Goal: Task Accomplishment & Management: Manage account settings

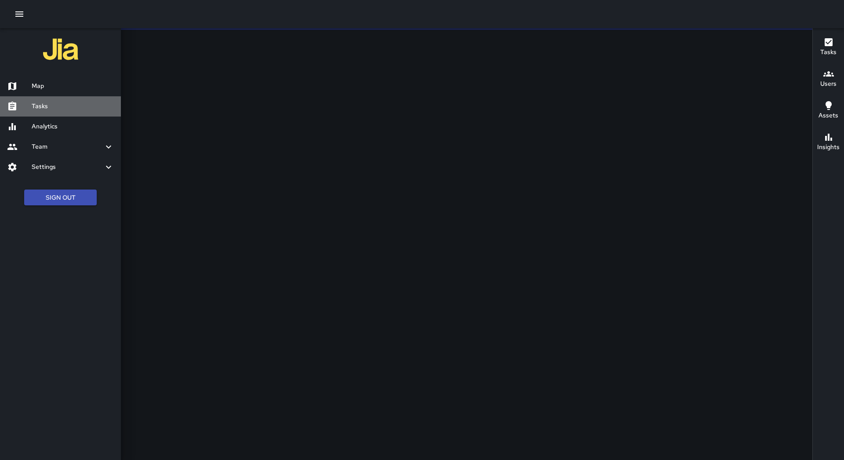
click at [54, 106] on h6 "Tasks" at bounding box center [73, 107] width 82 height 10
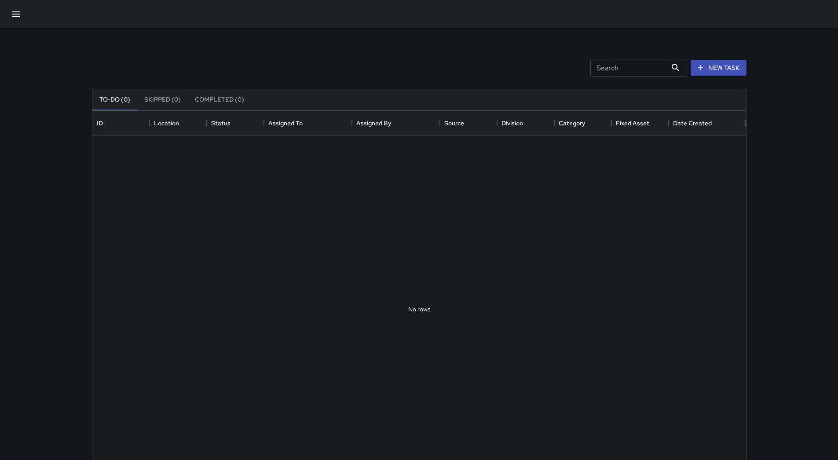
scroll to position [366, 647]
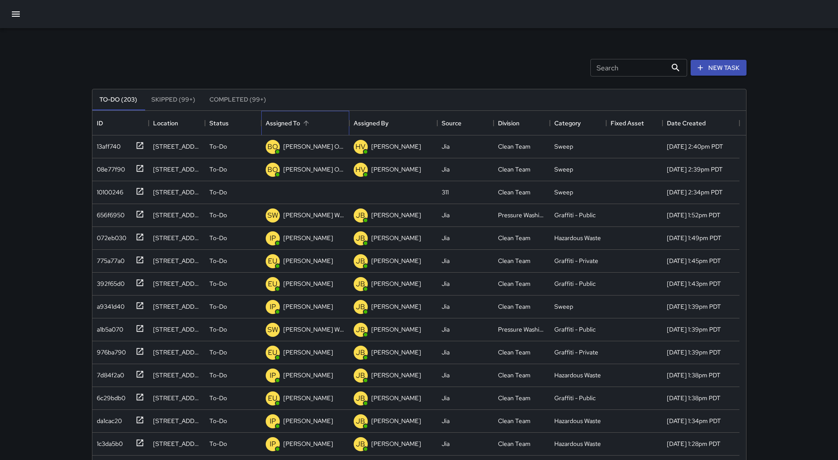
drag, startPoint x: 309, startPoint y: 116, endPoint x: 304, endPoint y: 117, distance: 5.0
click at [309, 116] on div "Assigned To" at bounding box center [305, 123] width 79 height 25
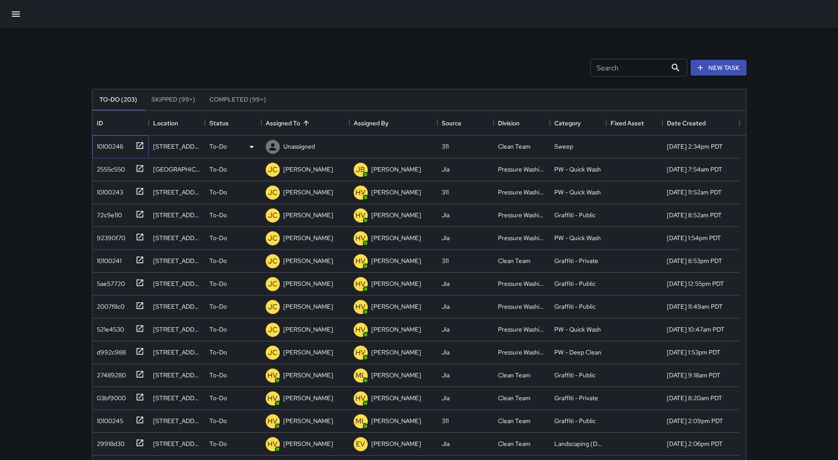
click at [104, 150] on div "10100246" at bounding box center [108, 144] width 30 height 12
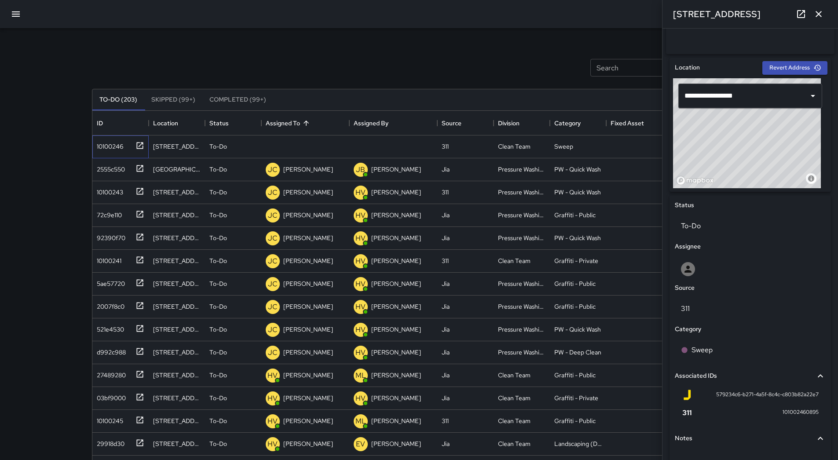
scroll to position [302, 0]
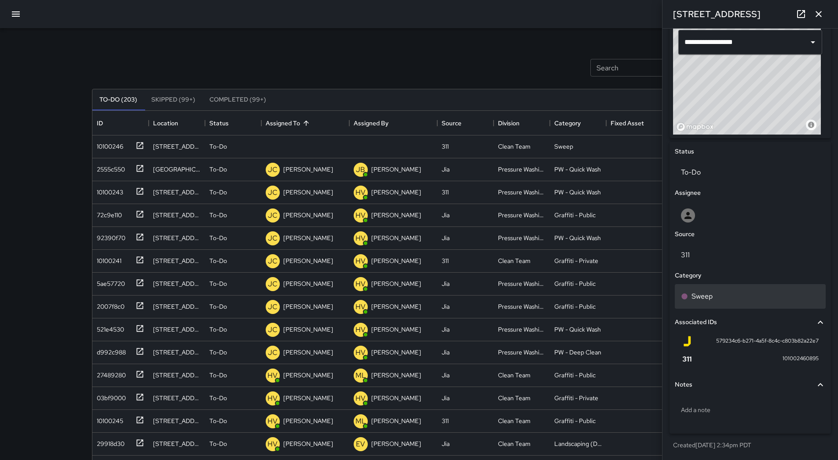
click at [763, 290] on div "Sweep" at bounding box center [749, 296] width 151 height 25
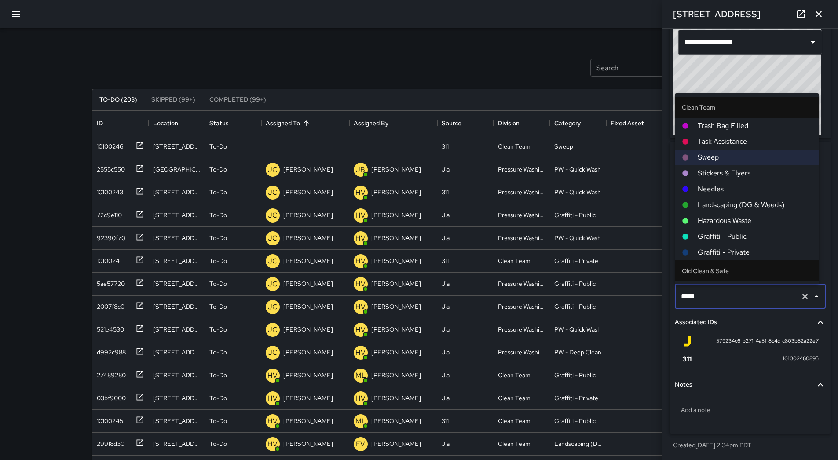
click at [732, 218] on span "Hazardous Waste" at bounding box center [754, 220] width 114 height 11
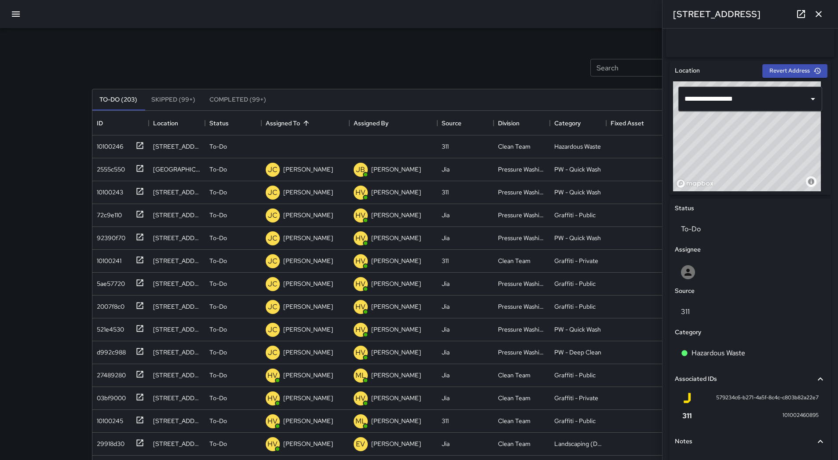
scroll to position [127, 0]
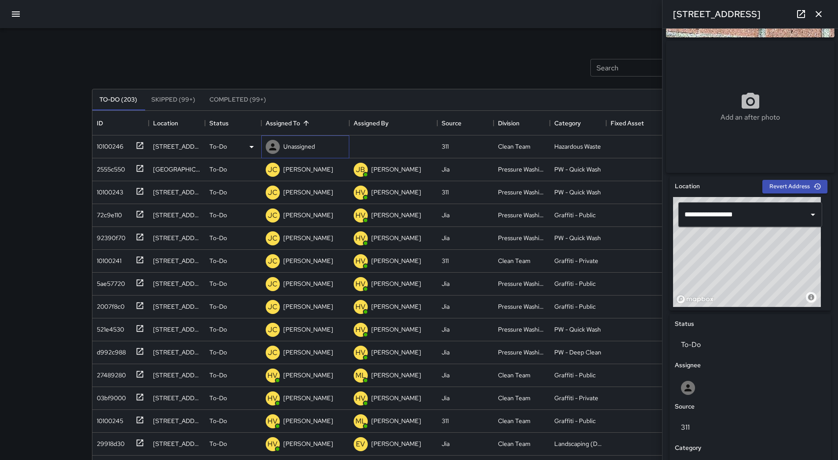
click at [305, 144] on p "Unassigned" at bounding box center [299, 146] width 32 height 9
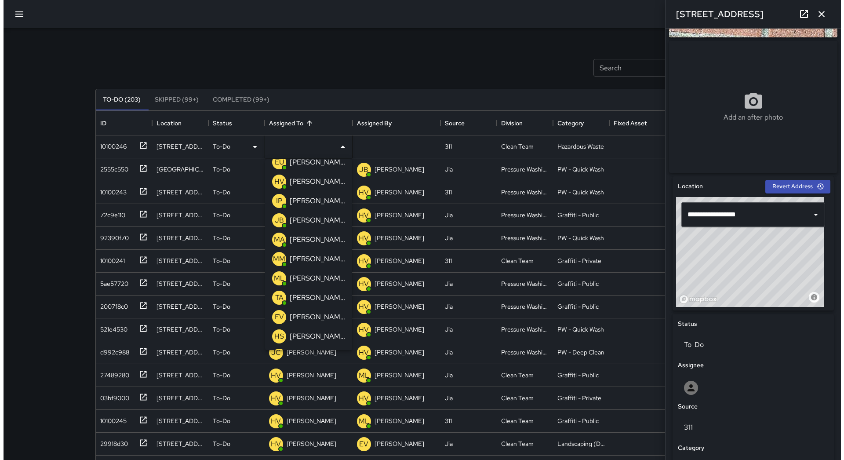
scroll to position [44, 0]
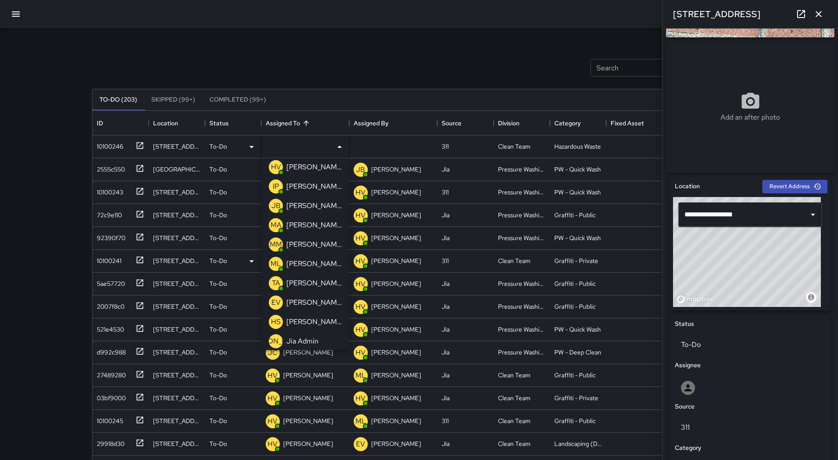
click at [314, 238] on div "[PERSON_NAME]" at bounding box center [313, 244] width 59 height 14
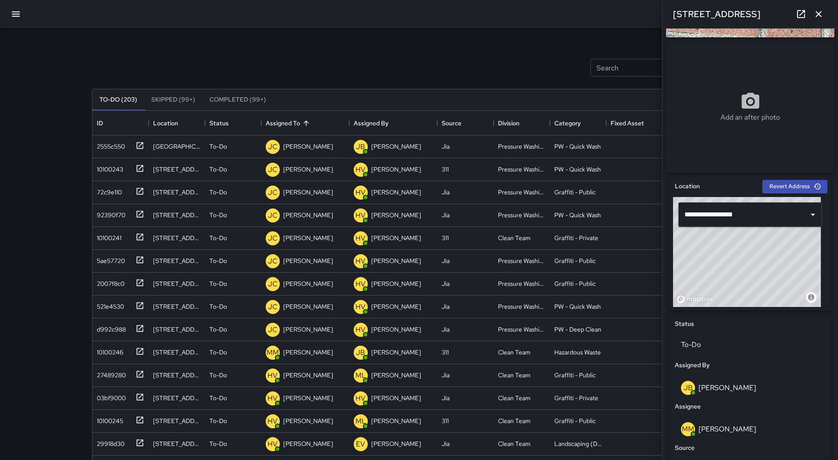
click at [22, 15] on button "button" at bounding box center [15, 14] width 21 height 21
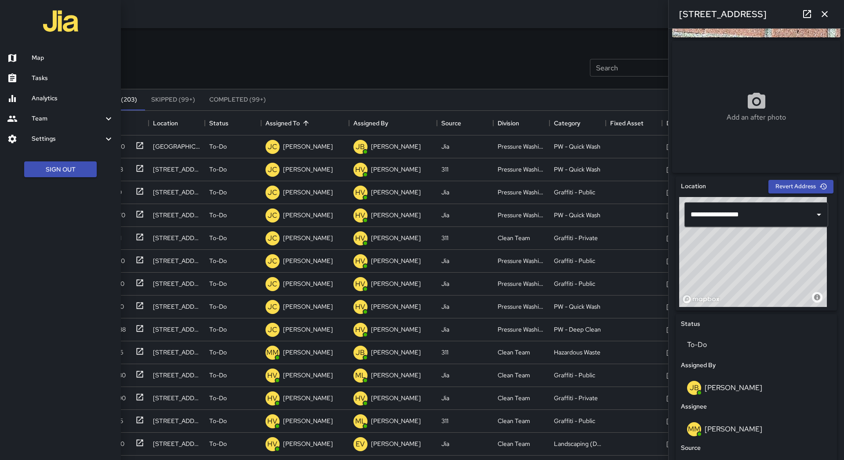
click at [43, 55] on h6 "Map" at bounding box center [73, 58] width 82 height 10
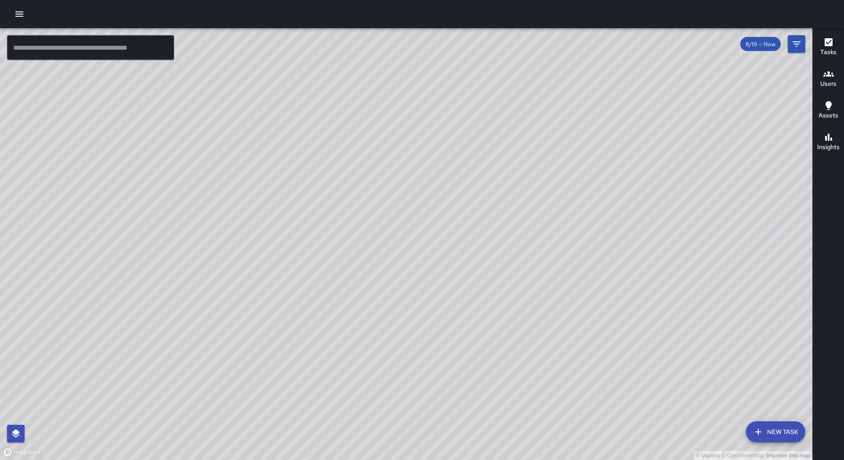
drag, startPoint x: 292, startPoint y: 321, endPoint x: 346, endPoint y: 287, distance: 63.1
click at [346, 287] on div "© Mapbox © OpenStreetMap Improve this map" at bounding box center [406, 244] width 812 height 432
click at [291, 205] on div "© Mapbox © OpenStreetMap Improve this map Unassigned [DATE][STREET_ADDRESS][DAT…" at bounding box center [406, 244] width 812 height 432
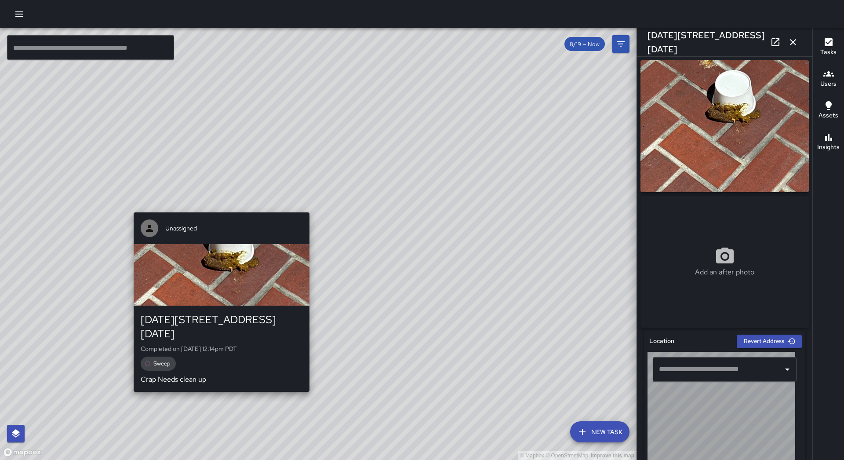
type input "**********"
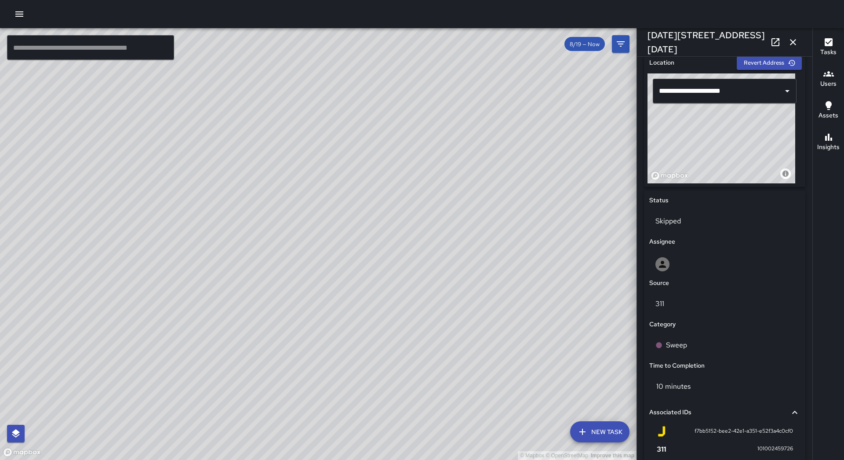
scroll to position [33, 0]
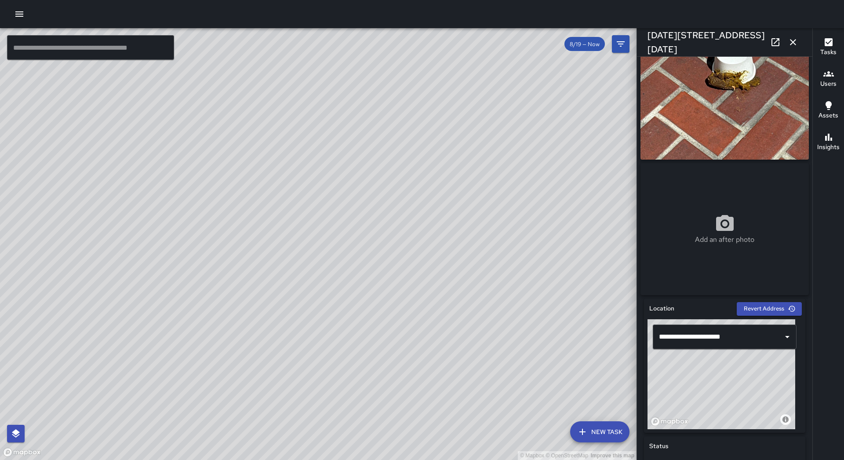
click at [791, 39] on icon "button" at bounding box center [793, 42] width 11 height 11
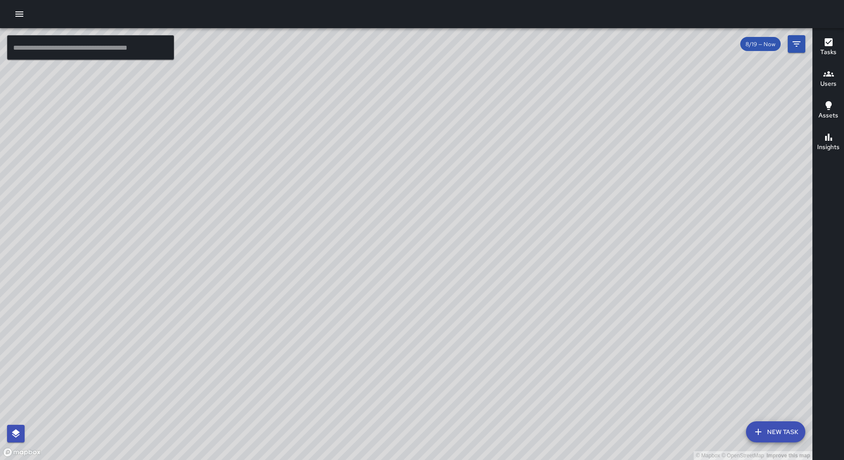
drag, startPoint x: 725, startPoint y: 278, endPoint x: 643, endPoint y: 246, distance: 87.8
click at [643, 246] on div "© Mapbox © OpenStreetMap Improve this map" at bounding box center [406, 244] width 812 height 432
drag, startPoint x: 646, startPoint y: 347, endPoint x: 612, endPoint y: 299, distance: 58.8
click at [612, 299] on div "© Mapbox © OpenStreetMap Improve this map" at bounding box center [406, 244] width 812 height 432
drag, startPoint x: 777, startPoint y: 107, endPoint x: 628, endPoint y: 158, distance: 158.1
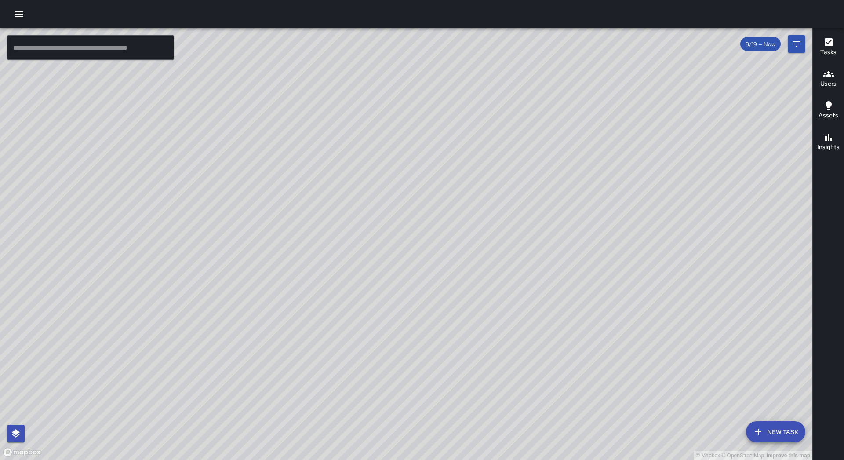
click at [590, 183] on div "© Mapbox © OpenStreetMap Improve this map" at bounding box center [406, 244] width 812 height 432
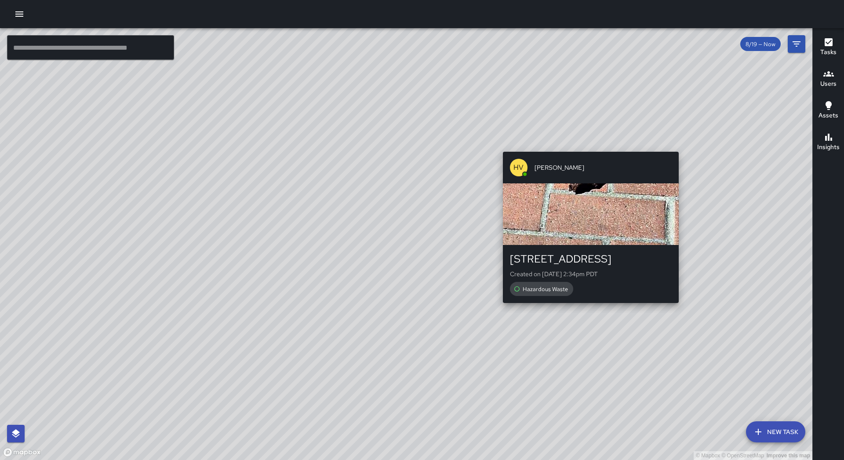
click at [681, 145] on div "© Mapbox © OpenStreetMap Improve this map [GEOGRAPHIC_DATA][PERSON_NAME][STREET…" at bounding box center [406, 244] width 812 height 432
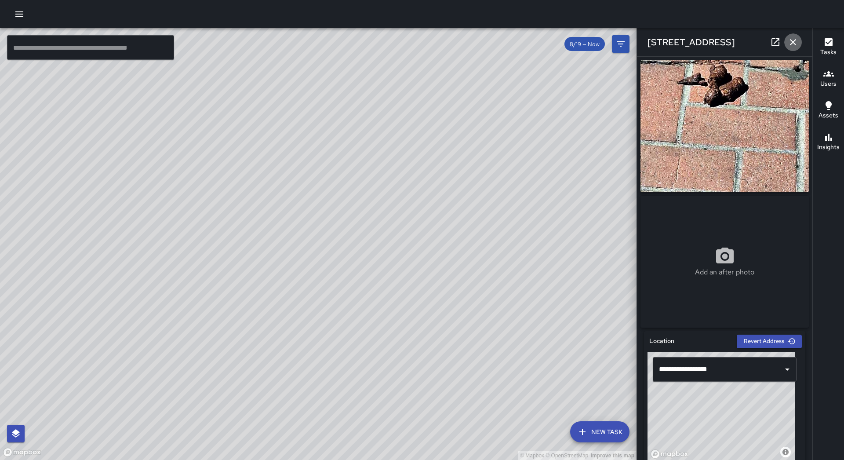
click at [797, 41] on icon "button" at bounding box center [793, 42] width 11 height 11
